Goal: Complete application form

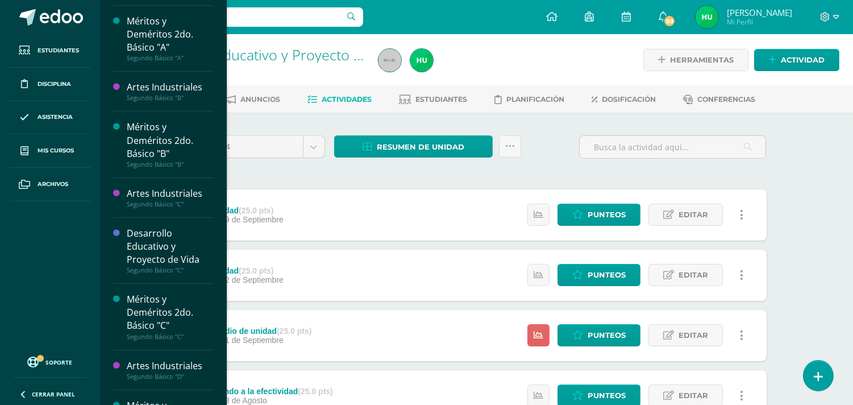
scroll to position [501, 0]
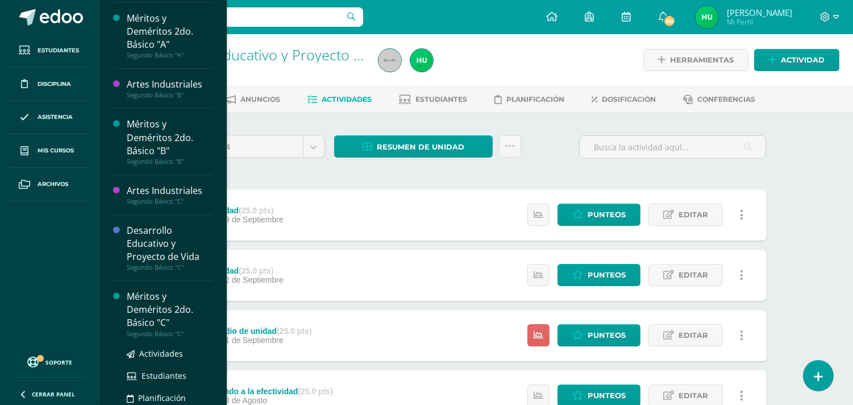
click at [154, 317] on div "Méritos y Deméritos 2do. Básico "C"" at bounding box center [170, 309] width 86 height 39
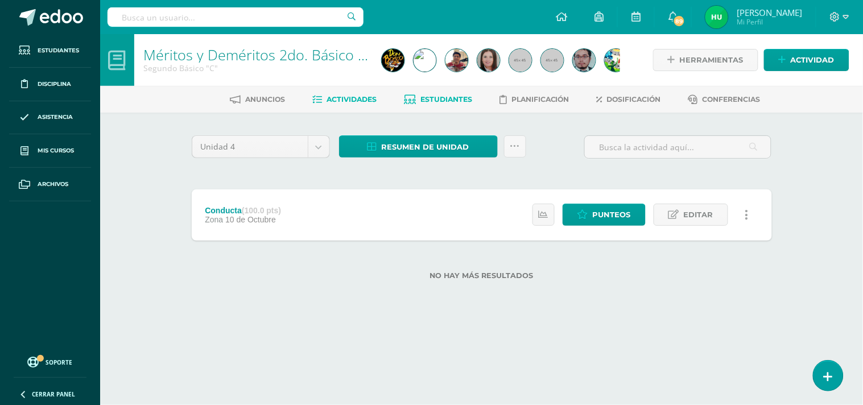
click at [450, 101] on span "Estudiantes" at bounding box center [446, 99] width 52 height 9
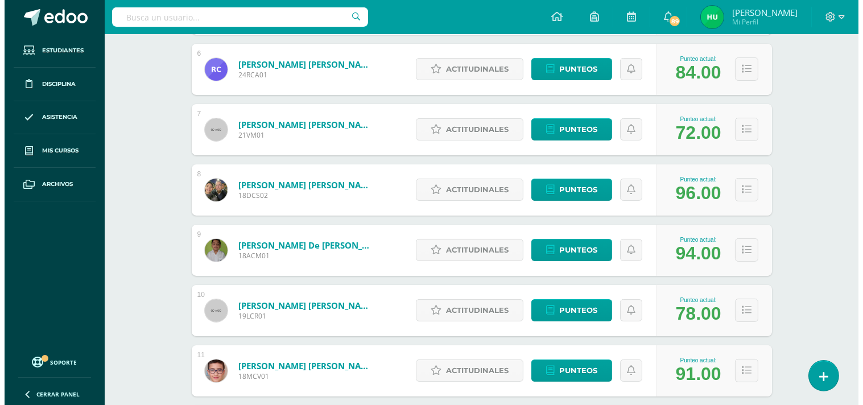
scroll to position [632, 0]
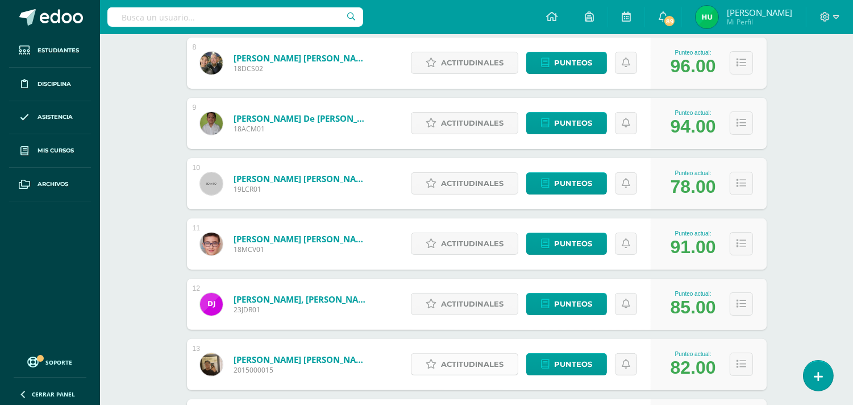
click at [476, 368] on span "Actitudinales" at bounding box center [472, 364] width 63 height 21
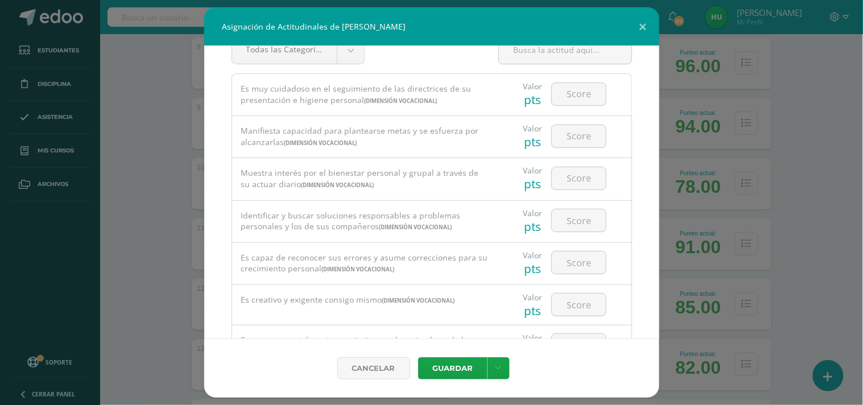
scroll to position [0, 0]
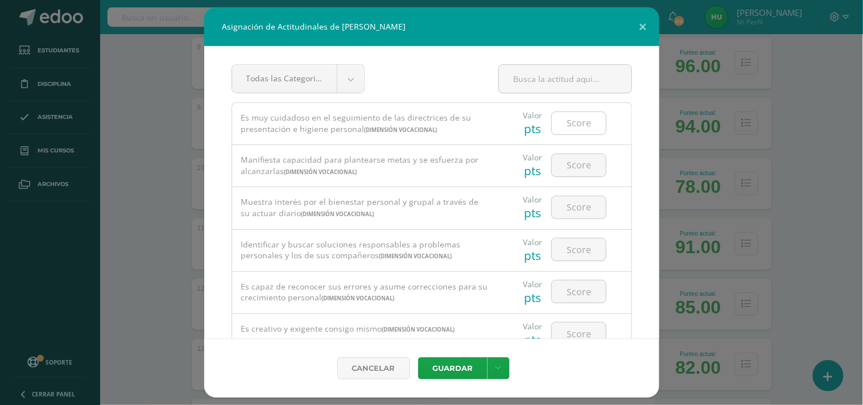
click at [580, 121] on input "number" at bounding box center [579, 123] width 54 height 22
type input "4"
click at [566, 167] on input "number" at bounding box center [579, 165] width 54 height 22
type input "3"
click at [565, 206] on input "number" at bounding box center [579, 207] width 54 height 22
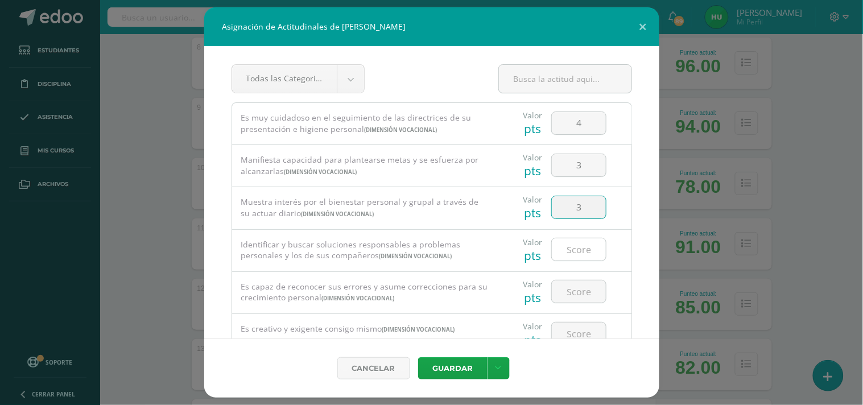
type input "3"
click at [569, 248] on input "number" at bounding box center [579, 249] width 54 height 22
type input "3"
click at [574, 292] on input "number" at bounding box center [579, 291] width 54 height 22
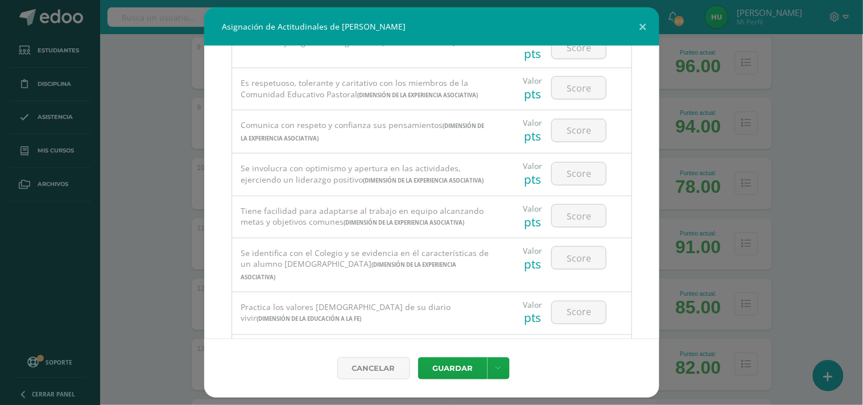
scroll to position [238, 0]
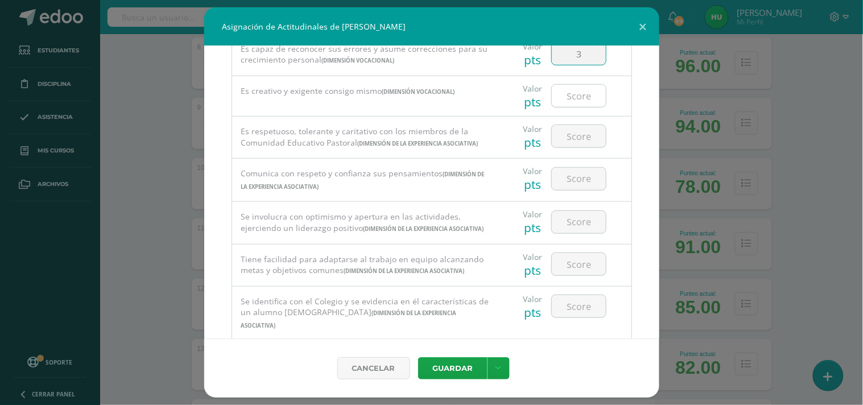
type input "3"
click at [571, 97] on input "number" at bounding box center [579, 96] width 54 height 22
type input "4"
click at [575, 139] on input "number" at bounding box center [579, 136] width 54 height 22
type input "4"
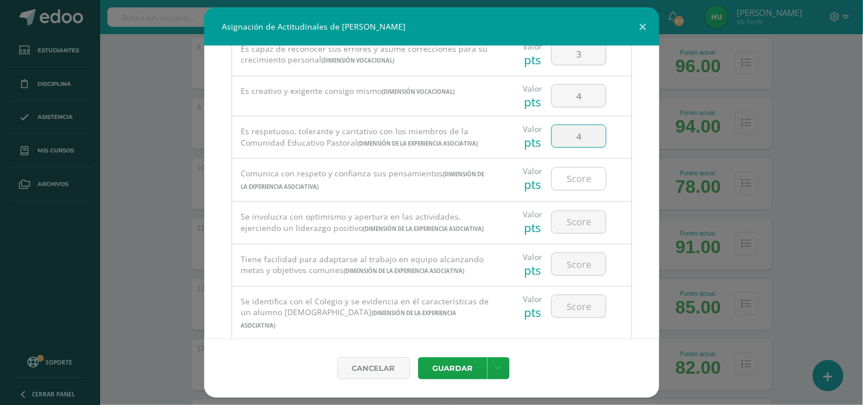
click at [571, 188] on input "number" at bounding box center [579, 179] width 54 height 22
type input "3"
type input "4"
click at [579, 230] on input "number" at bounding box center [579, 222] width 54 height 22
type input "3"
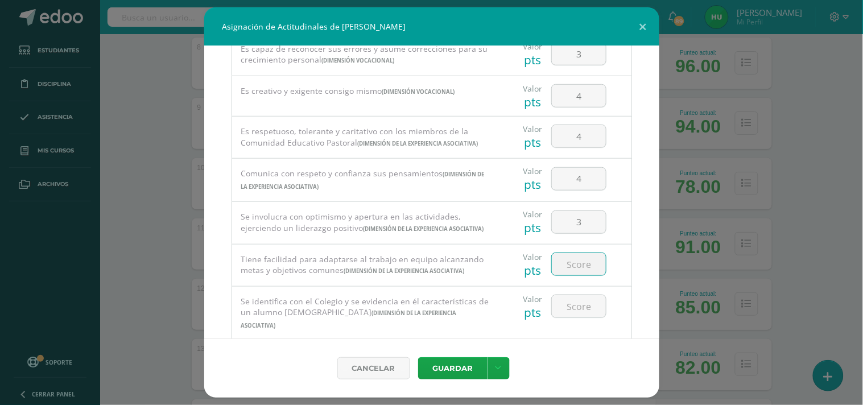
click at [566, 275] on input "number" at bounding box center [579, 264] width 54 height 22
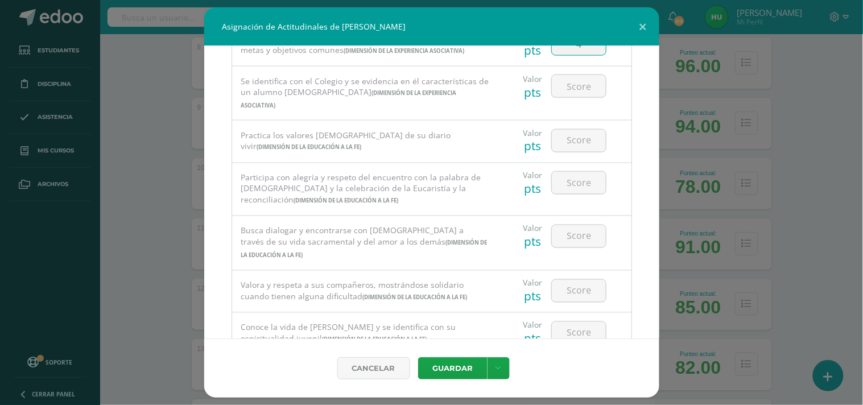
scroll to position [469, 0]
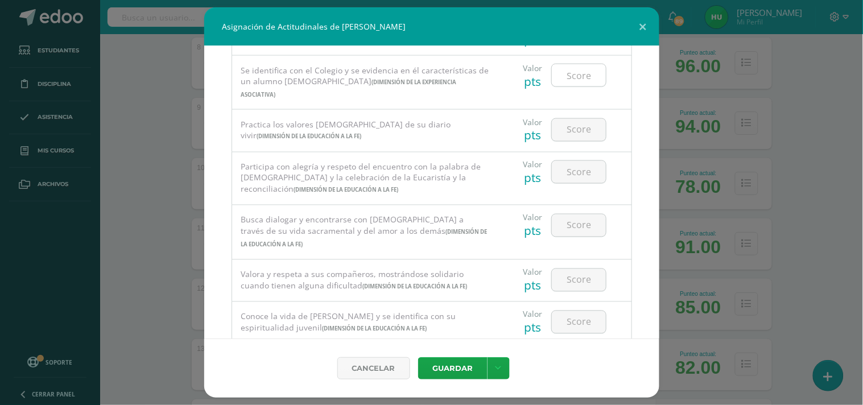
type input "4"
click at [573, 86] on input "number" at bounding box center [579, 75] width 54 height 22
type input "3"
click at [580, 141] on input "number" at bounding box center [579, 130] width 54 height 22
type input "4"
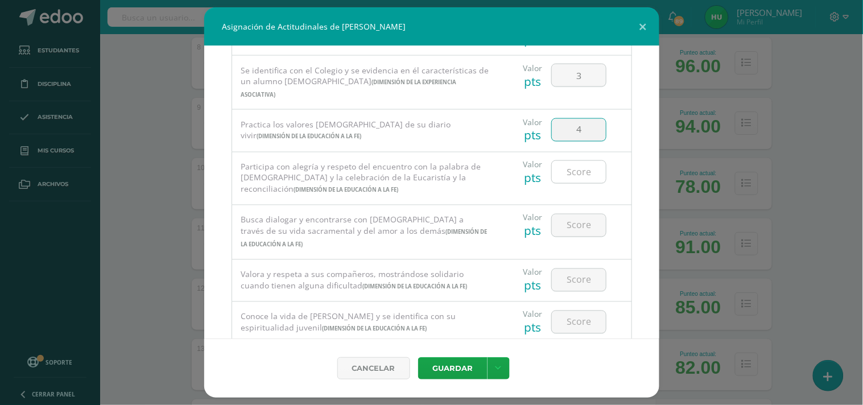
click at [583, 183] on input "number" at bounding box center [579, 172] width 54 height 22
type input "4"
click at [578, 237] on input "number" at bounding box center [579, 225] width 54 height 22
type input "4"
click at [575, 291] on input "number" at bounding box center [579, 280] width 54 height 22
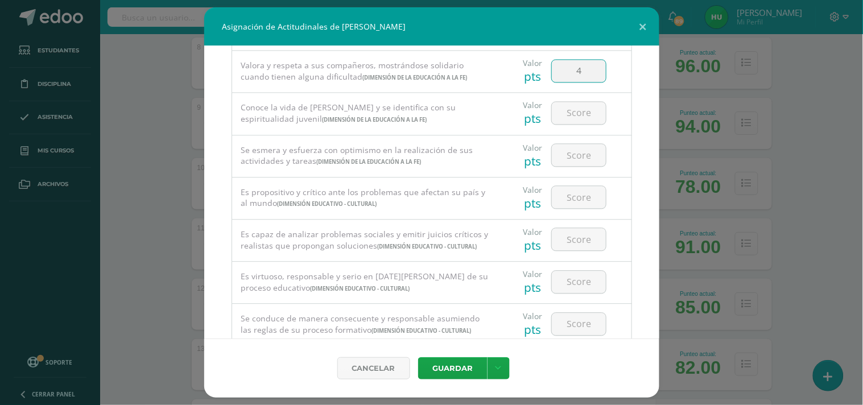
scroll to position [689, 0]
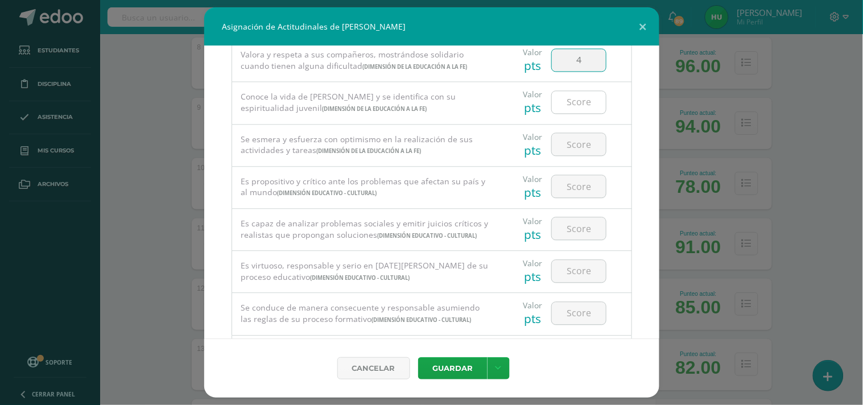
type input "4"
click at [582, 113] on input "number" at bounding box center [579, 102] width 54 height 22
type input "4"
click at [573, 155] on input "number" at bounding box center [579, 144] width 54 height 22
type input "4"
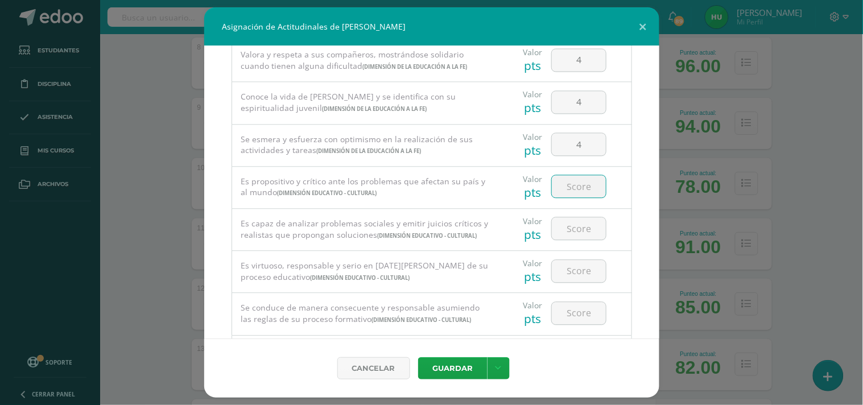
click at [574, 197] on input "number" at bounding box center [579, 186] width 54 height 22
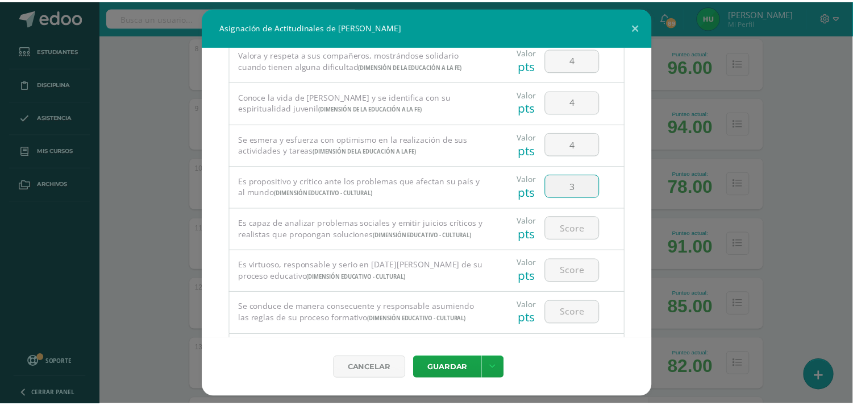
scroll to position [787, 0]
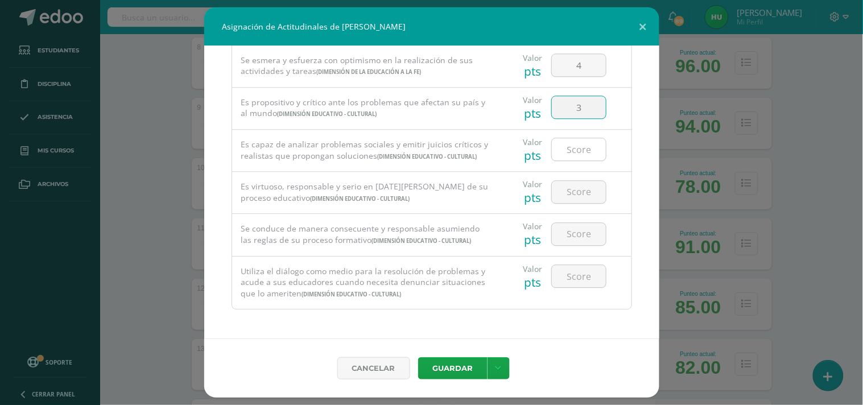
type input "3"
click at [578, 151] on input "number" at bounding box center [579, 149] width 54 height 22
type input "4"
click at [578, 194] on input "number" at bounding box center [579, 192] width 54 height 22
type input "4"
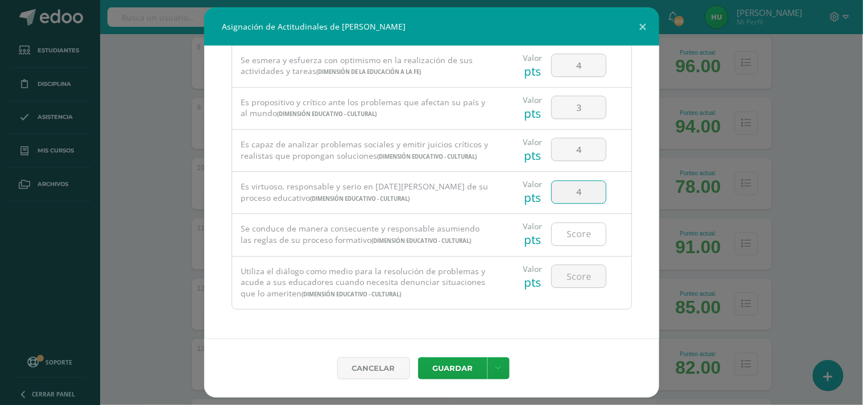
click at [582, 238] on input "number" at bounding box center [579, 234] width 54 height 22
type input "4"
click at [575, 276] on input "number" at bounding box center [579, 276] width 54 height 22
type input "4"
click at [456, 364] on button "Guardar" at bounding box center [452, 368] width 69 height 22
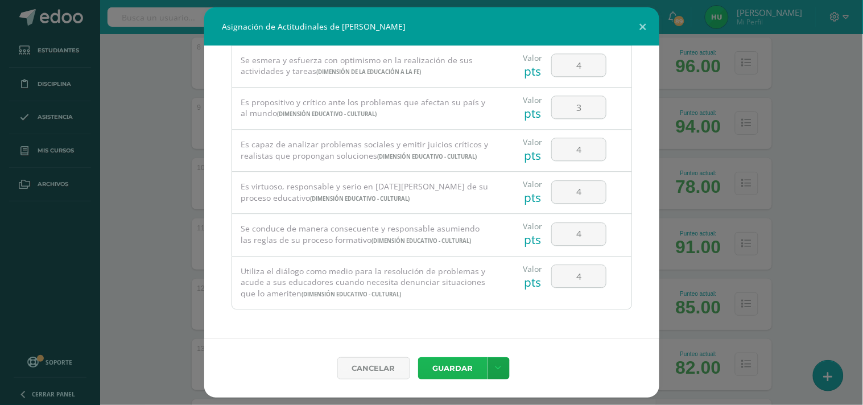
click at [450, 370] on button "Guardar" at bounding box center [452, 368] width 69 height 22
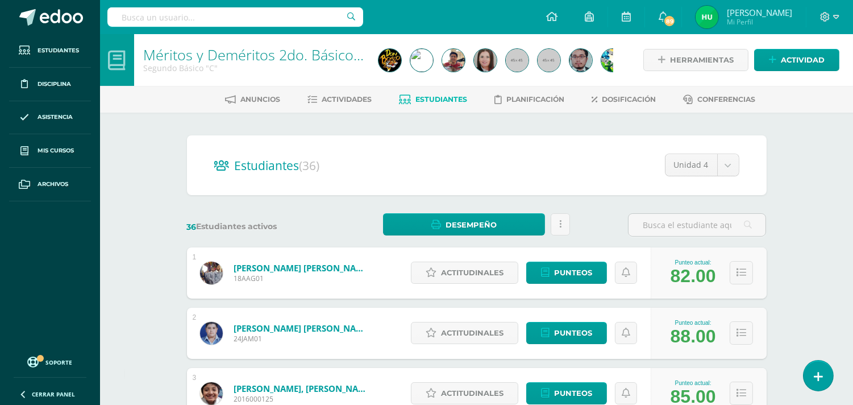
scroll to position [126, 0]
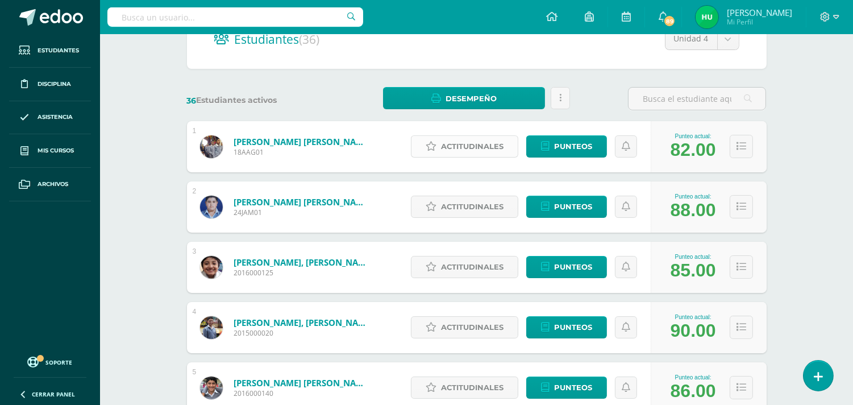
click at [480, 148] on span "Actitudinales" at bounding box center [472, 146] width 63 height 21
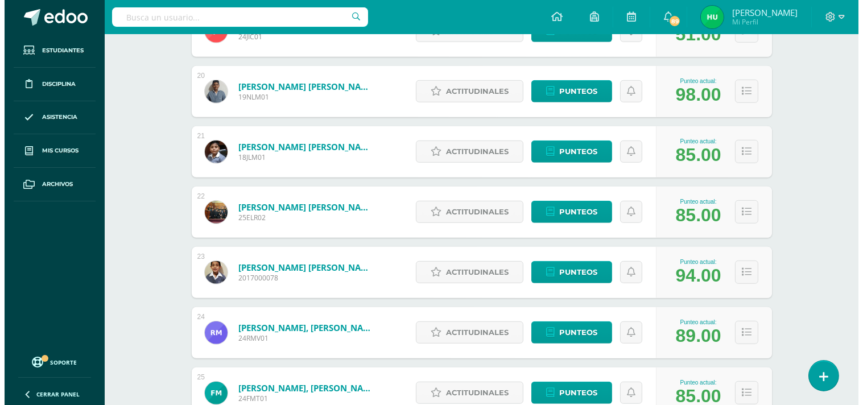
scroll to position [1579, 0]
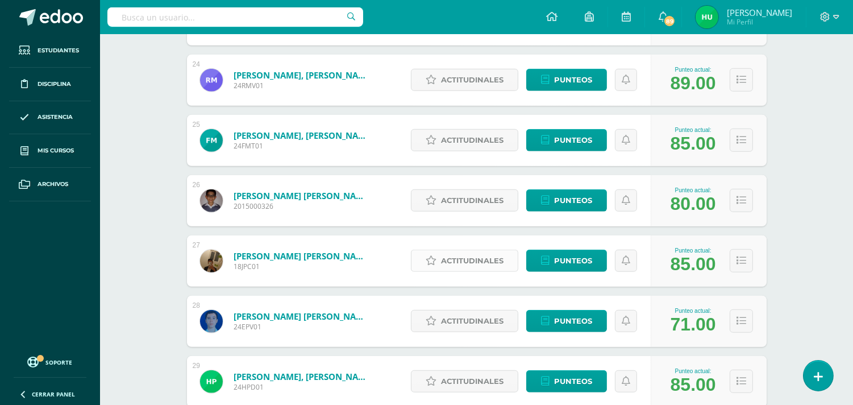
click at [459, 258] on span "Actitudinales" at bounding box center [472, 260] width 63 height 21
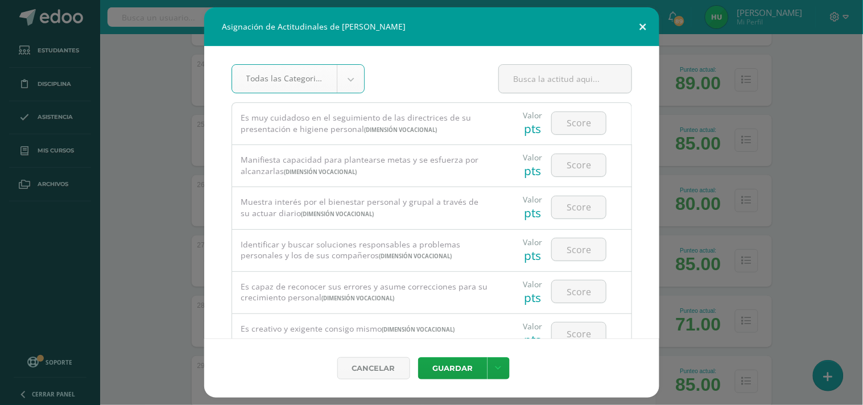
click at [641, 25] on button at bounding box center [643, 26] width 32 height 39
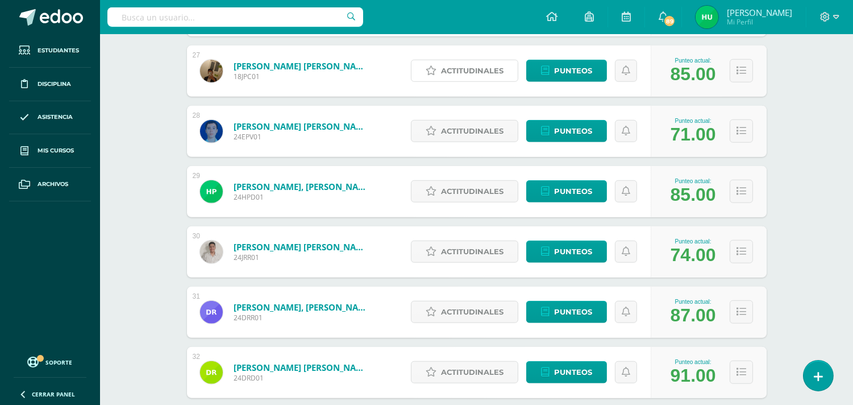
scroll to position [1832, 0]
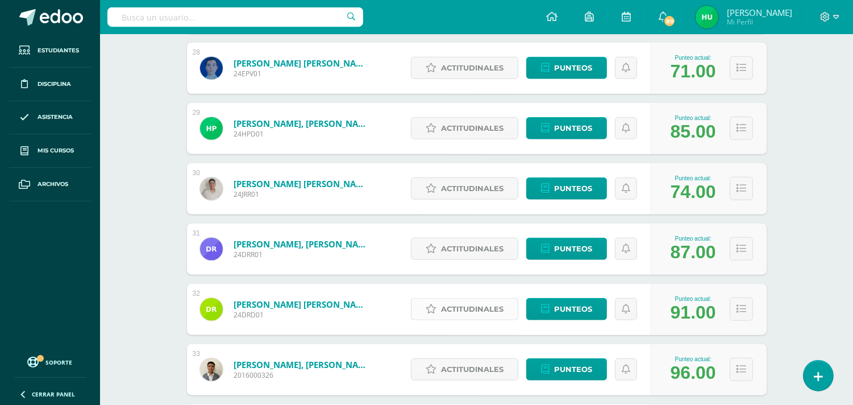
click at [472, 310] on span "Actitudinales" at bounding box center [472, 309] width 63 height 21
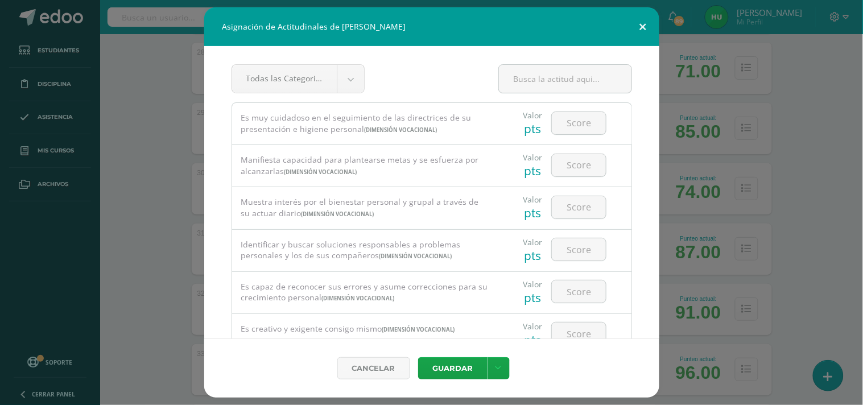
click at [644, 24] on button at bounding box center [643, 26] width 32 height 39
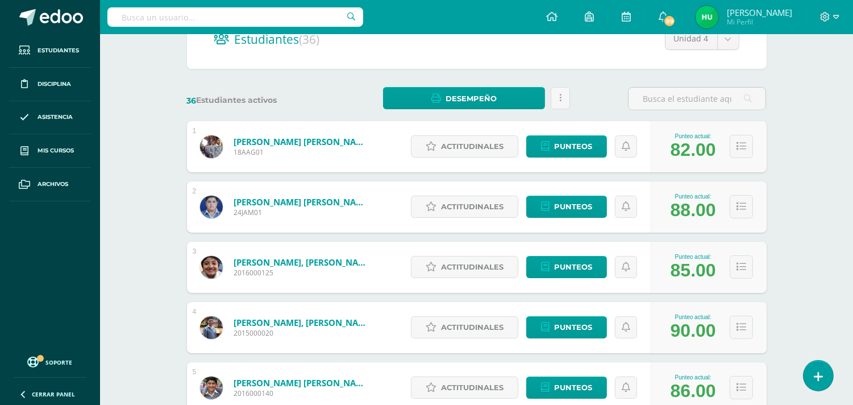
scroll to position [189, 0]
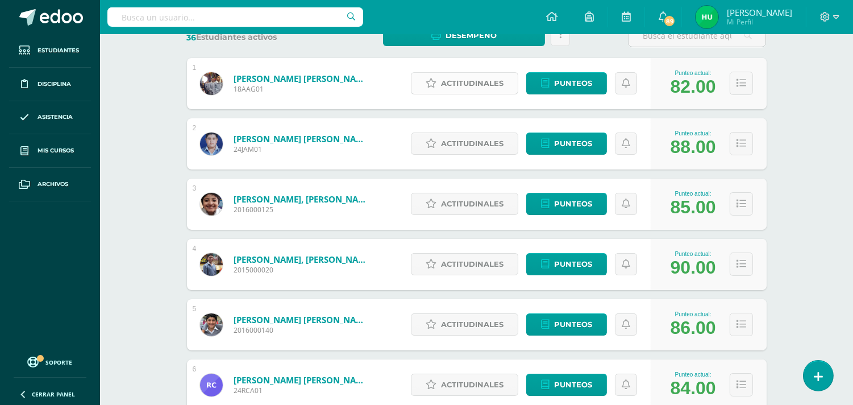
click at [478, 83] on span "Actitudinales" at bounding box center [472, 83] width 63 height 21
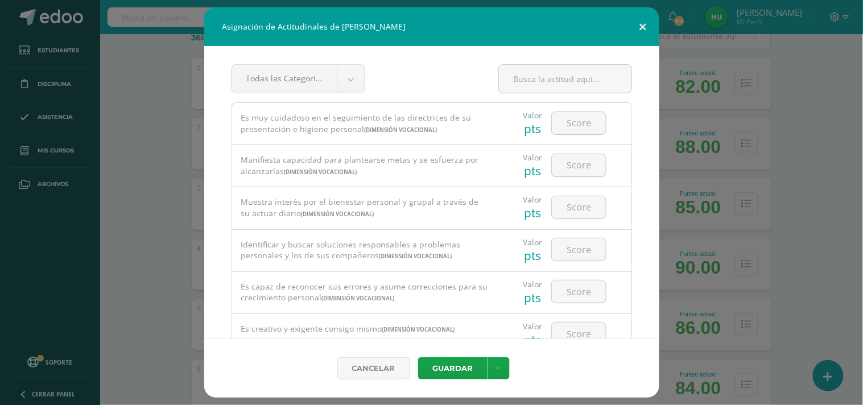
click at [640, 23] on button at bounding box center [643, 26] width 32 height 39
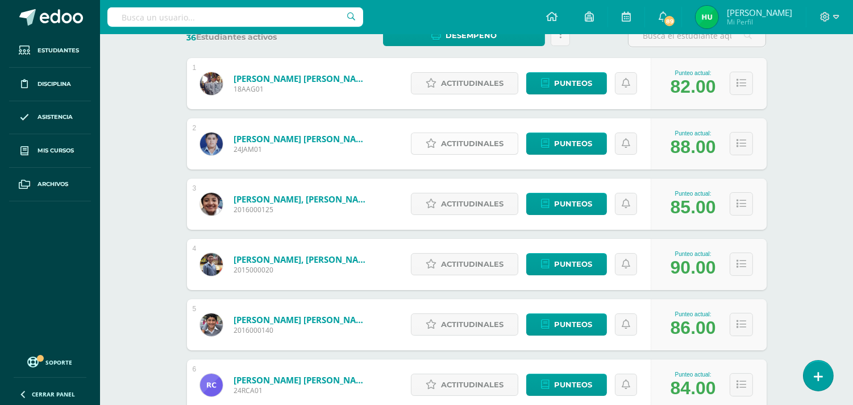
click at [487, 143] on span "Actitudinales" at bounding box center [472, 143] width 63 height 21
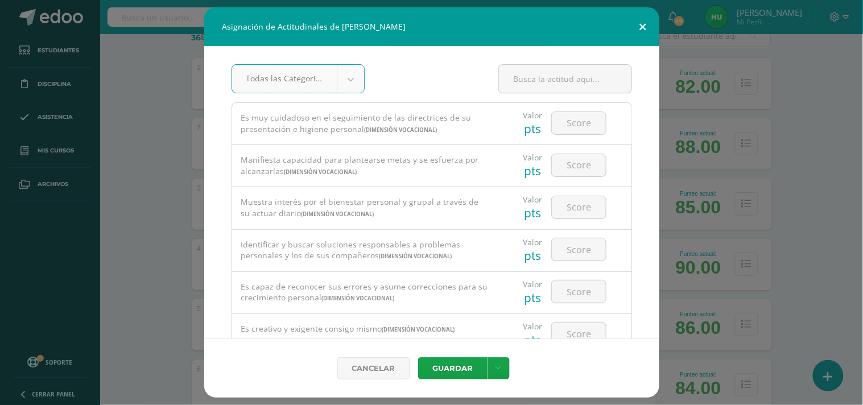
click at [646, 25] on button at bounding box center [643, 26] width 32 height 39
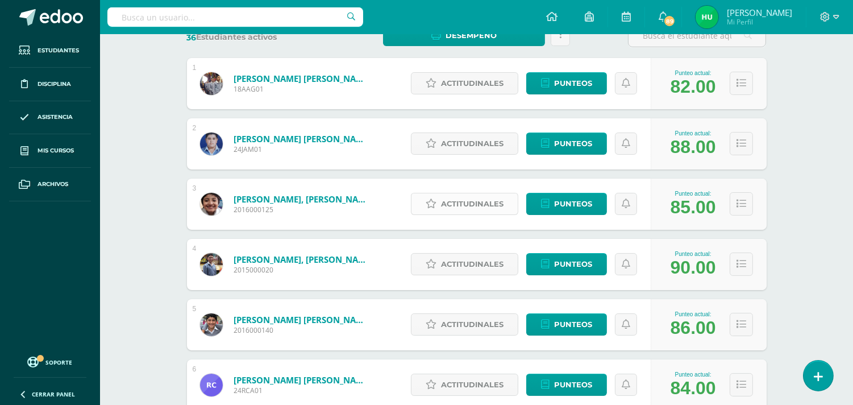
click at [465, 208] on span "Actitudinales" at bounding box center [472, 203] width 63 height 21
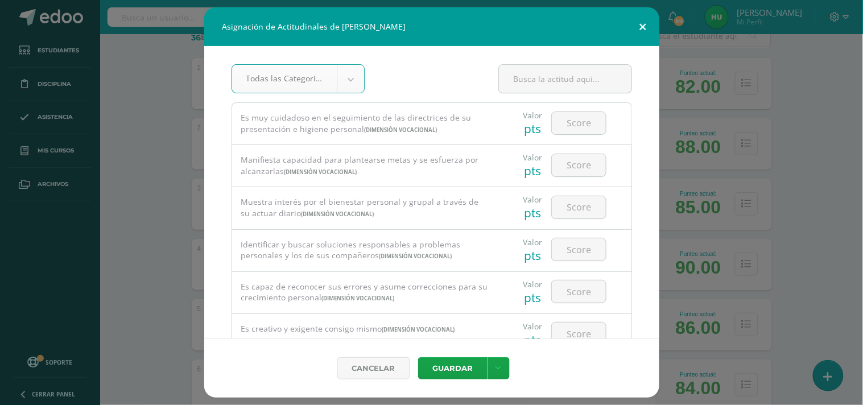
click at [640, 27] on button at bounding box center [643, 26] width 32 height 39
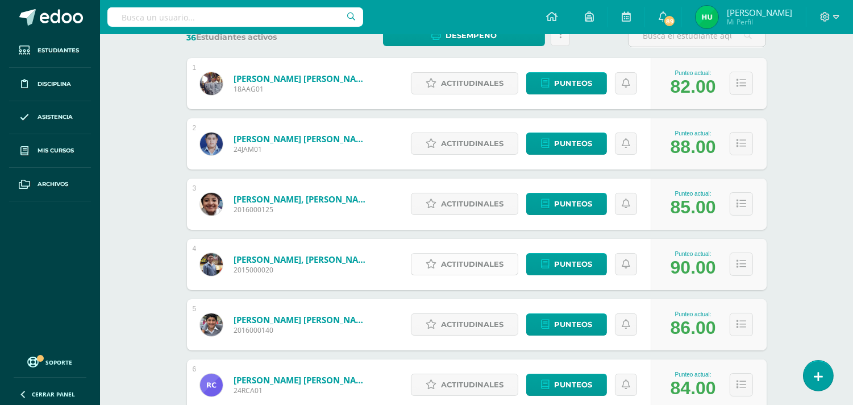
click at [466, 258] on span "Actitudinales" at bounding box center [472, 264] width 63 height 21
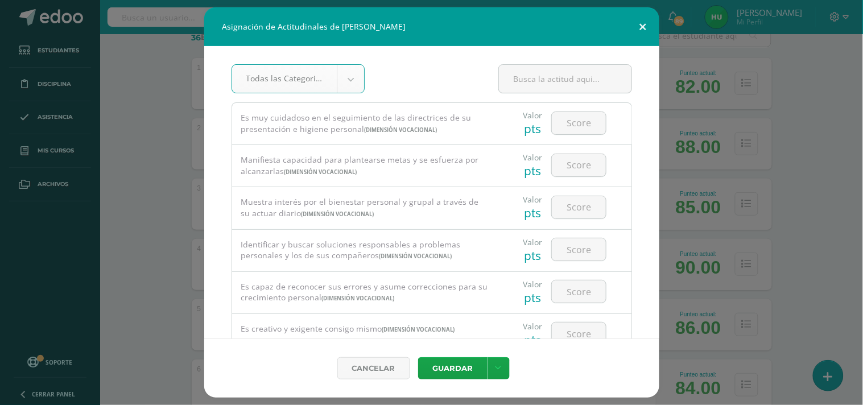
click at [644, 24] on button at bounding box center [643, 26] width 32 height 39
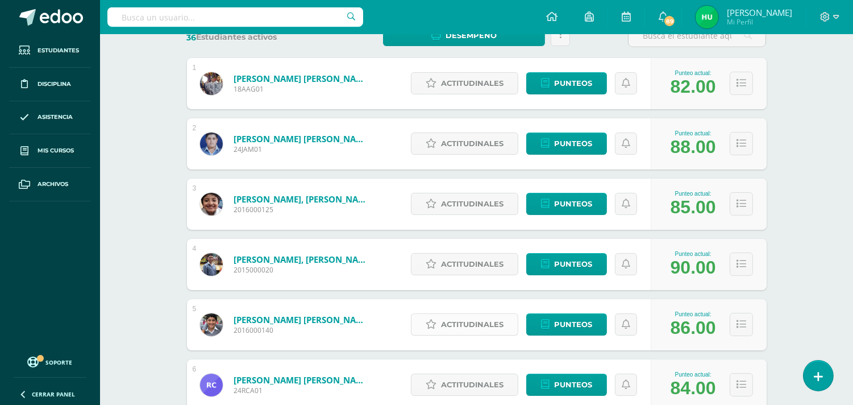
click at [475, 323] on span "Actitudinales" at bounding box center [472, 324] width 63 height 21
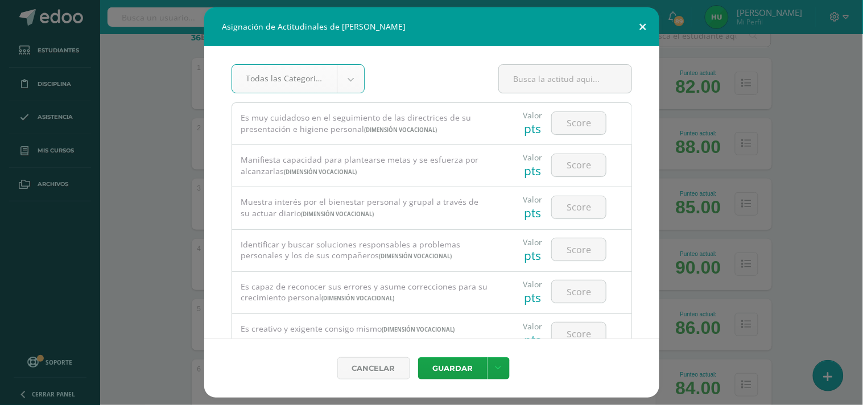
click at [641, 20] on button at bounding box center [643, 26] width 32 height 39
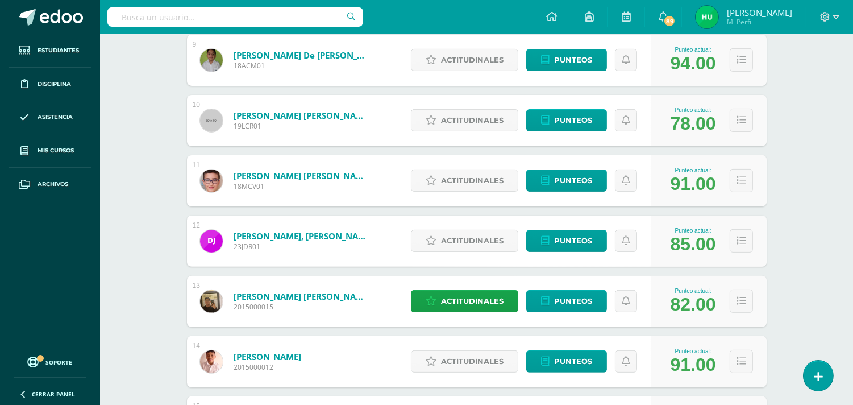
scroll to position [884, 0]
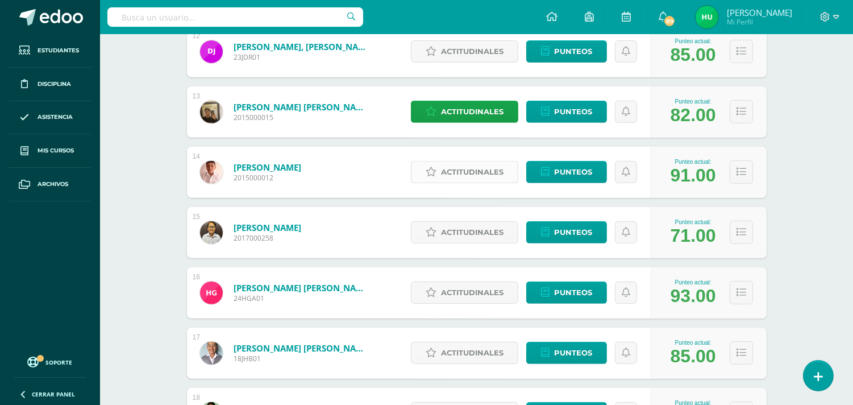
click at [475, 165] on span "Actitudinales" at bounding box center [472, 171] width 63 height 21
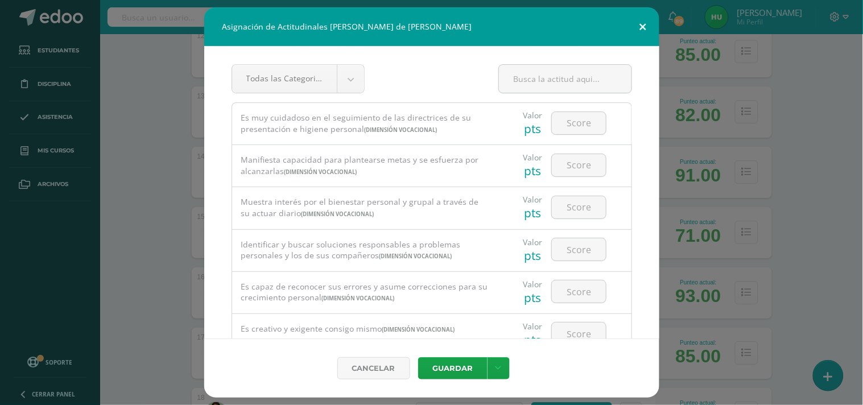
click at [646, 26] on button at bounding box center [643, 26] width 32 height 39
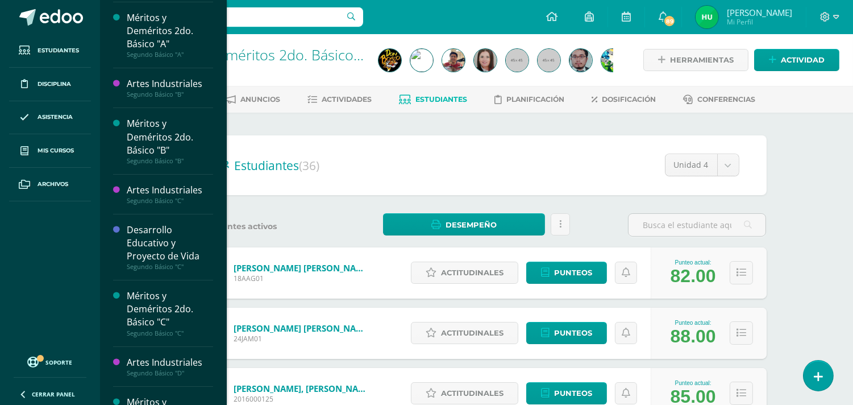
scroll to position [507, 0]
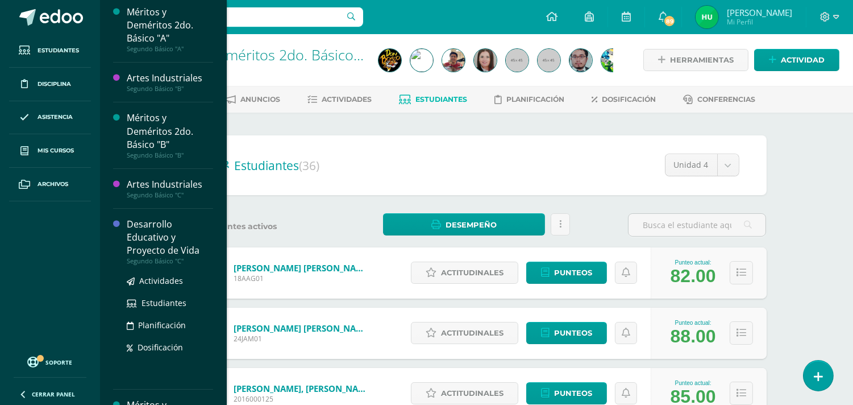
click at [155, 247] on div "Desarrollo Educativo y Proyecto de Vida" at bounding box center [170, 237] width 86 height 39
